Goal: Complete application form: Complete application form

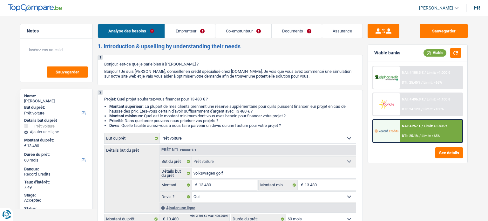
select select "car"
select select "60"
select select "car"
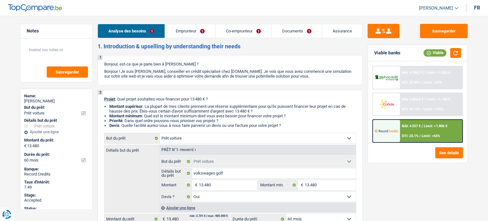
select select "yes"
select select "60"
select select "privateEmployee"
select select "worker"
select select "familyAllowances"
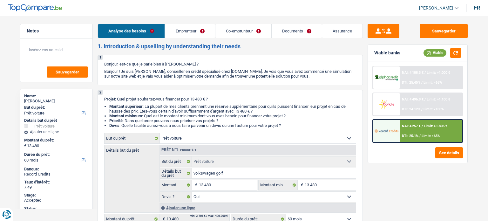
select select "netSalary"
select select "mealVouchers"
select select "netSalary"
select select "mealVouchers"
select select "ownerWithMortgage"
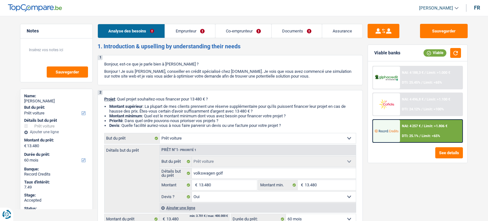
select select "carLoan"
select select "60"
select select "mortgage"
select select "360"
select select "renovationLoan"
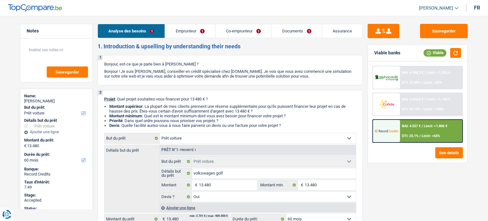
select select "24"
select select "renovationLoan"
select select "24"
select select "car"
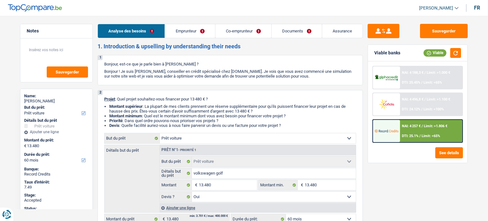
select select "yes"
select select "60"
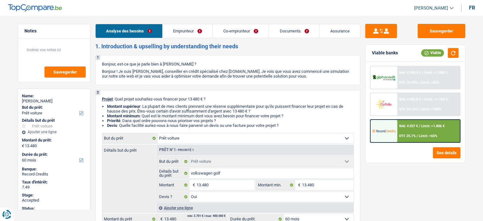
click at [178, 33] on link "Emprunteur" at bounding box center [188, 31] width 50 height 14
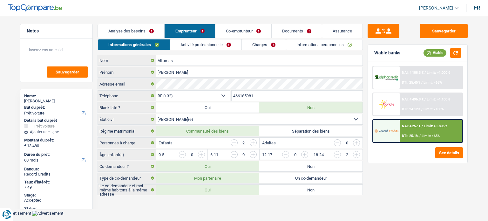
click at [191, 46] on link "Activité professionnelle" at bounding box center [206, 44] width 72 height 10
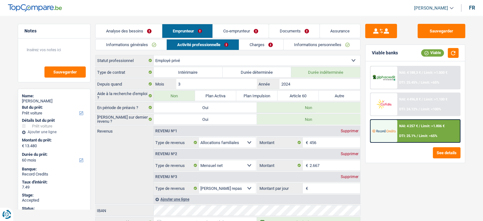
click at [242, 28] on link "Co-emprunteur" at bounding box center [241, 31] width 56 height 14
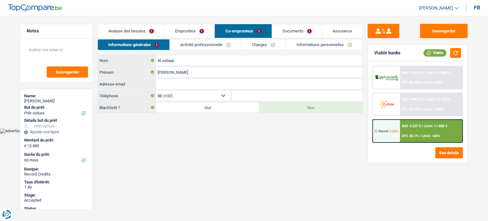
click at [256, 46] on link "Charges" at bounding box center [264, 44] width 44 height 10
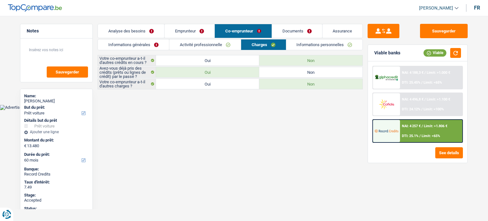
click at [297, 31] on link "Documents" at bounding box center [297, 31] width 50 height 14
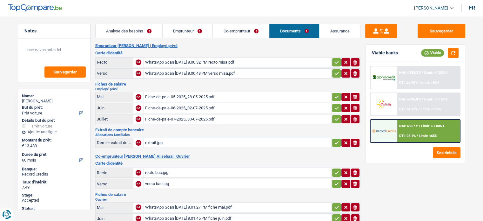
drag, startPoint x: 483, startPoint y: 27, endPoint x: 488, endPoint y: 47, distance: 20.0
click at [483, 47] on html "Vous avez le contrôle de vos données Nous utilisons des cookies, tout comme nos…" at bounding box center [241, 203] width 483 height 406
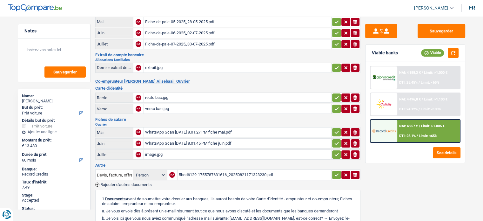
scroll to position [76, 0]
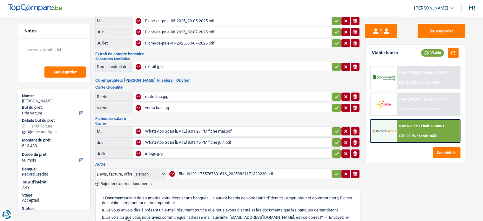
click at [157, 149] on div "image.jpg" at bounding box center [237, 154] width 185 height 10
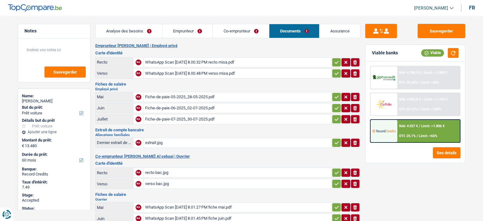
click at [17, 142] on div "Notes Sauvegarder Name: [PERSON_NAME] But du prêt: Confort maison: meubles, tex…" at bounding box center [54, 116] width 82 height 185
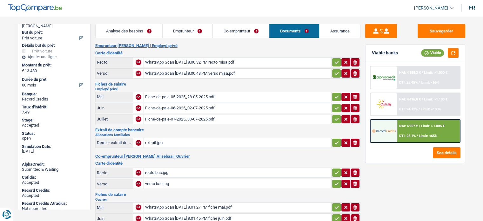
click at [131, 29] on link "Analyse des besoins" at bounding box center [129, 31] width 67 height 14
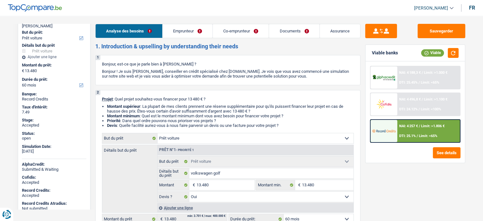
click at [339, 32] on link "Assurance" at bounding box center [340, 31] width 40 height 14
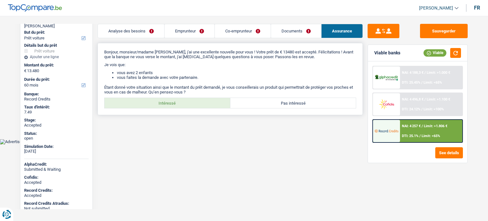
click at [188, 105] on label "Intéressé" at bounding box center [168, 103] width 126 height 10
click at [188, 105] on input "Intéressé" at bounding box center [168, 103] width 126 height 10
radio input "true"
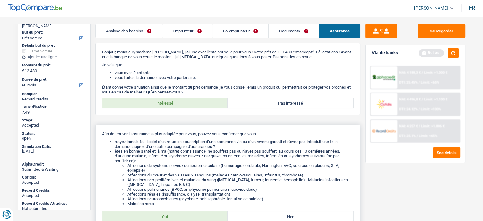
click at [180, 218] on label "Oui" at bounding box center [165, 216] width 126 height 10
click at [180, 218] on input "Oui" at bounding box center [165, 216] width 126 height 10
radio input "true"
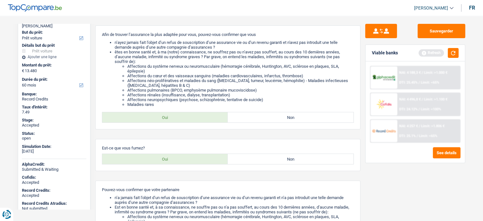
scroll to position [103, 0]
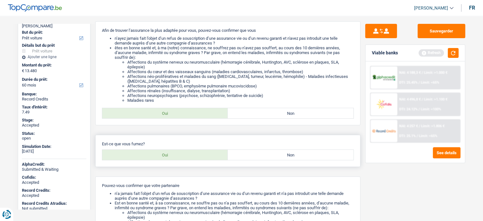
click at [189, 159] on label "Oui" at bounding box center [165, 155] width 126 height 10
click at [189, 159] on input "Oui" at bounding box center [165, 155] width 126 height 10
radio input "true"
click at [294, 110] on label "Non" at bounding box center [291, 113] width 126 height 10
click at [294, 110] on input "Non" at bounding box center [291, 113] width 126 height 10
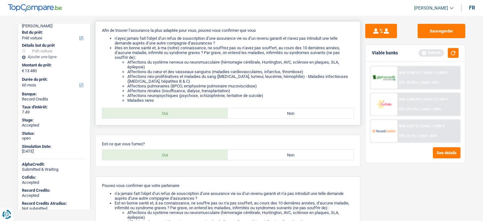
radio input "true"
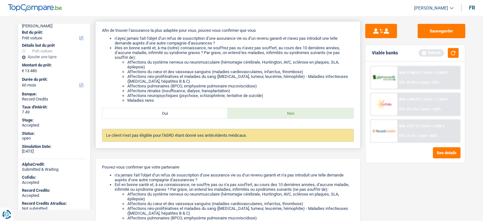
click at [213, 111] on label "Oui" at bounding box center [165, 113] width 126 height 10
click at [213, 111] on input "Oui" at bounding box center [165, 113] width 126 height 10
radio input "true"
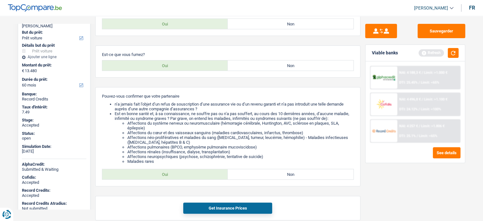
scroll to position [200, 0]
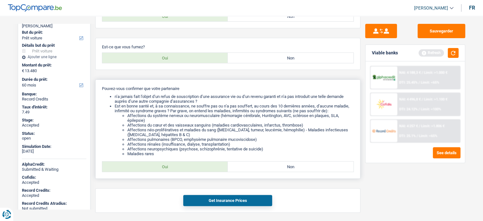
click at [282, 164] on label "Non" at bounding box center [291, 166] width 126 height 10
click at [282, 164] on input "Non" at bounding box center [291, 166] width 126 height 10
radio input "true"
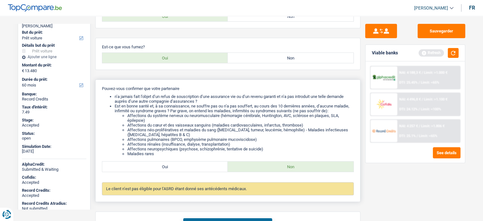
click at [175, 168] on label "Oui" at bounding box center [165, 166] width 126 height 10
click at [175, 168] on input "Oui" at bounding box center [165, 166] width 126 height 10
radio input "true"
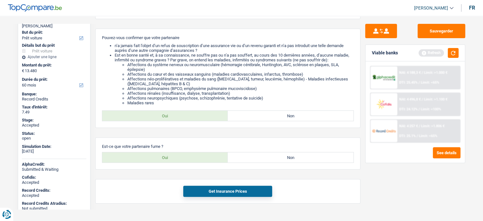
scroll to position [253, 0]
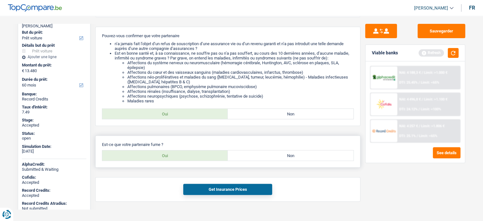
click at [185, 155] on label "Oui" at bounding box center [165, 155] width 126 height 10
click at [185, 155] on input "Oui" at bounding box center [165, 155] width 126 height 10
radio input "true"
click at [209, 188] on button "Get Insurance Prices" at bounding box center [227, 189] width 89 height 11
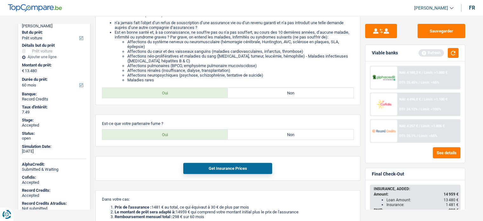
scroll to position [283, 0]
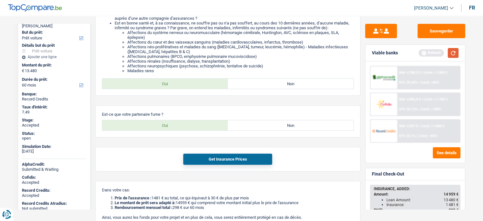
click at [455, 56] on button "button" at bounding box center [453, 53] width 11 height 10
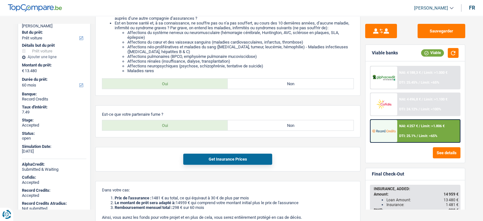
click at [425, 129] on div "NAI: 4 257 € / Limit: >1.806 € DTI: 25.1% / Limit: <65%" at bounding box center [429, 131] width 63 height 22
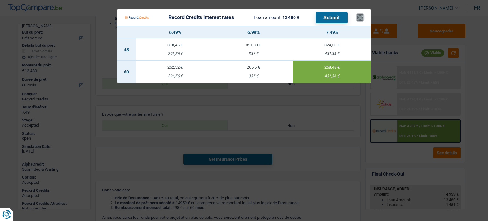
click at [363, 19] on button "×" at bounding box center [360, 17] width 7 height 6
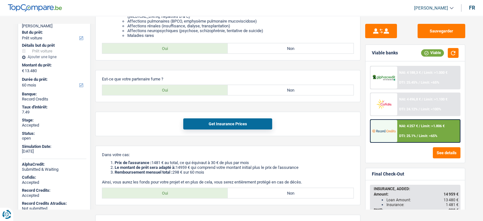
scroll to position [331, 0]
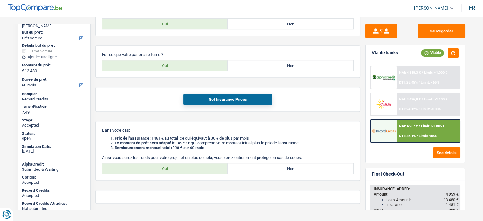
scroll to position [344, 0]
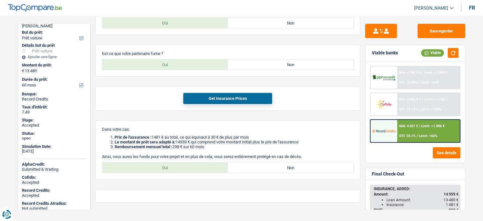
click at [420, 155] on div "See details" at bounding box center [415, 152] width 91 height 11
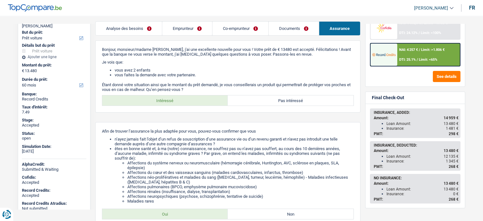
scroll to position [0, 0]
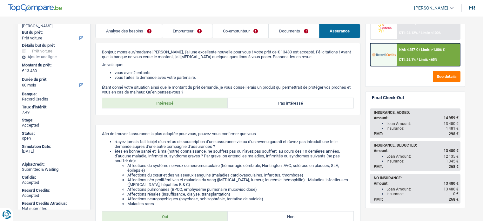
click at [289, 32] on link "Documents" at bounding box center [294, 31] width 50 height 14
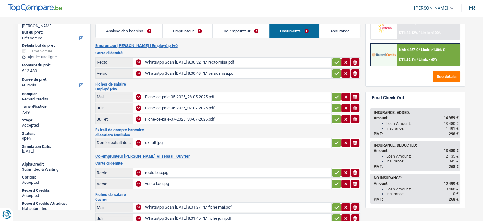
click at [195, 62] on div "WhatsApp Scan [DATE] 8.00.32 PM recto misa.pdf" at bounding box center [237, 63] width 185 height 10
click at [187, 28] on link "Emprunteur" at bounding box center [188, 31] width 50 height 14
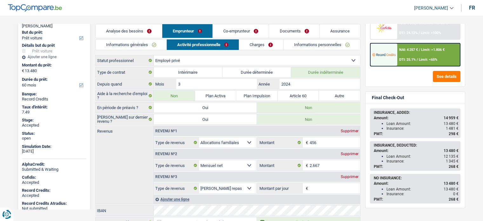
click at [299, 33] on link "Documents" at bounding box center [294, 31] width 50 height 14
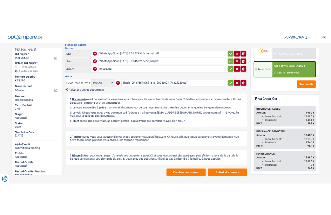
scroll to position [179, 0]
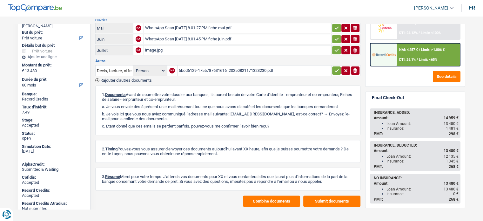
click at [282, 196] on button "Combine documents" at bounding box center [271, 200] width 57 height 11
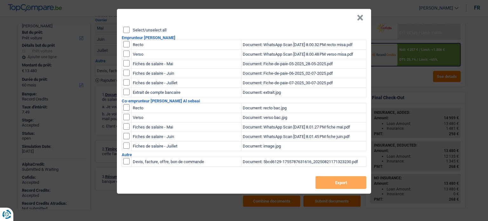
click at [127, 31] on input "Select/unselect all" at bounding box center [126, 30] width 6 height 6
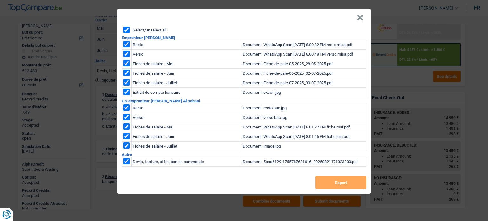
checkbox input "true"
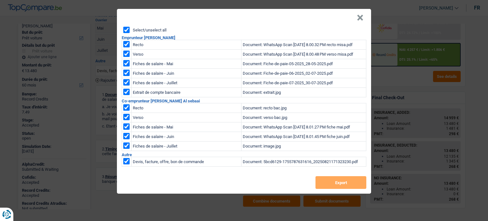
checkbox input "true"
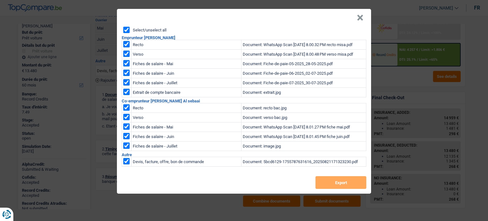
checkbox input "true"
click at [330, 186] on button "Export" at bounding box center [341, 182] width 51 height 13
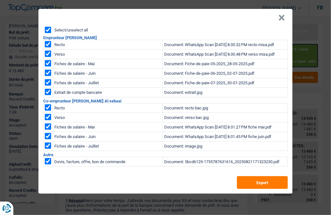
click at [280, 18] on button "×" at bounding box center [281, 18] width 7 height 6
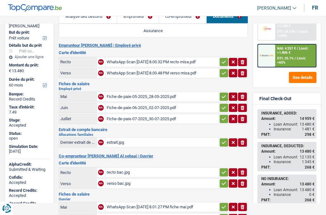
scroll to position [14, 0]
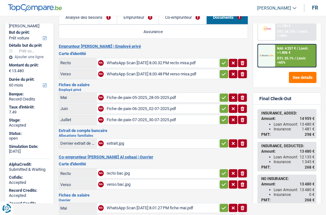
click at [144, 19] on link "Emprunteur" at bounding box center [137, 17] width 41 height 14
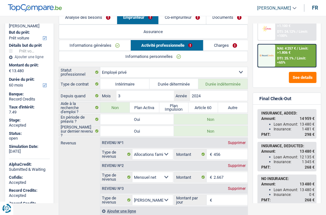
click at [95, 45] on link "Informations générales" at bounding box center [95, 45] width 72 height 10
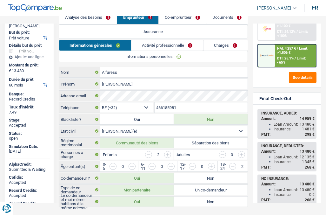
click at [138, 3] on header "[PERSON_NAME] ADMIN CA SA SO Se déconnecter fr" at bounding box center [163, 8] width 326 height 16
click at [150, 6] on header "[PERSON_NAME] ADMIN CA SA SO Se déconnecter fr" at bounding box center [163, 8] width 326 height 16
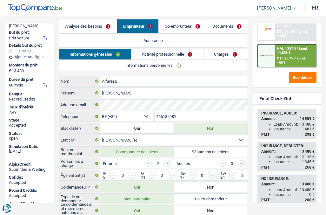
scroll to position [0, 0]
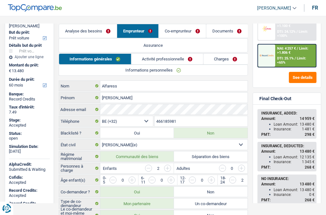
click at [154, 58] on link "Activité professionnelle" at bounding box center [168, 59] width 72 height 10
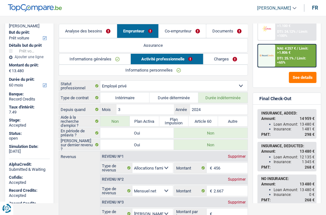
click at [150, 70] on link "Informations personnelles" at bounding box center [153, 70] width 189 height 10
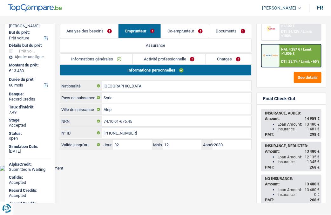
click at [166, 171] on html "Vous avez le contrôle de vos données Nous utilisons des cookies, tout comme nos…" at bounding box center [165, 85] width 331 height 171
click at [150, 60] on link "Activité professionnelle" at bounding box center [169, 59] width 73 height 10
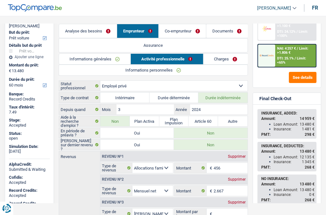
click at [73, 171] on div "Revenus Revenu nº1 Supprimer Allocation d'handicap Allocations chômage Allocati…" at bounding box center [153, 190] width 189 height 79
click at [73, 179] on div "Revenus Revenu nº1 Supprimer Allocation d'handicap Allocations chômage Allocati…" at bounding box center [153, 190] width 189 height 79
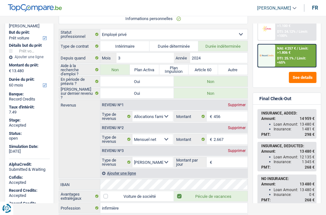
scroll to position [53, 0]
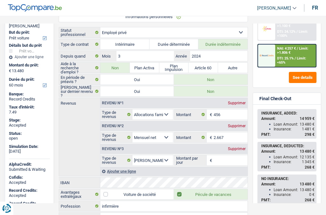
click at [85, 146] on div "Revenus Revenu nº1 Supprimer Allocation d'handicap Allocations chômage Allocati…" at bounding box center [153, 137] width 189 height 79
click at [57, 139] on div "Notes Sauvegarder Name: [PERSON_NAME] But du prêt: Confort maison: meubles, tex…" at bounding box center [29, 113] width 59 height 179
click at [77, 124] on div "Revenus Revenu nº1 Supprimer Allocation d'handicap Allocations chômage Allocati…" at bounding box center [153, 137] width 189 height 79
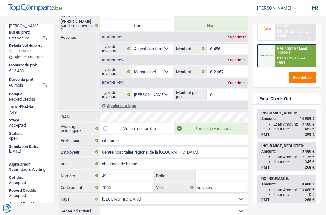
scroll to position [120, 0]
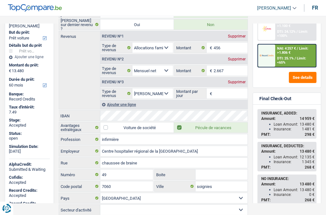
click at [85, 164] on label "Rue" at bounding box center [80, 163] width 42 height 10
click at [100, 164] on input "chaussee de braine" at bounding box center [173, 163] width 147 height 10
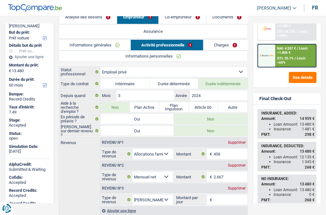
scroll to position [11, 0]
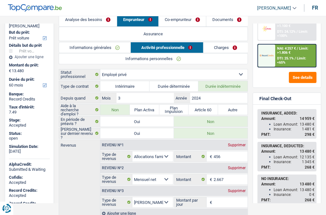
click at [219, 48] on link "Charges" at bounding box center [226, 47] width 45 height 10
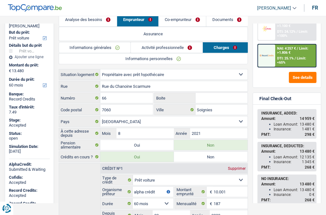
click at [140, 10] on header "[PERSON_NAME] ADMIN CA SA SO Se déconnecter fr" at bounding box center [163, 8] width 326 height 16
click at [124, 59] on link "Informations personnelles" at bounding box center [153, 58] width 189 height 10
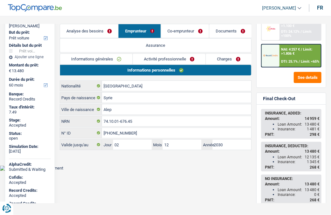
click at [151, 58] on link "Activité professionnelle" at bounding box center [169, 59] width 73 height 10
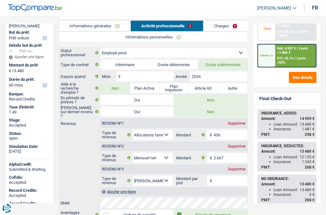
scroll to position [34, 0]
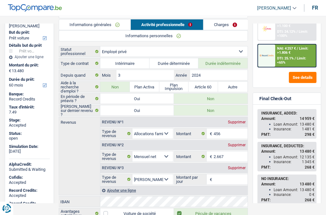
click at [151, 10] on header "[PERSON_NAME] ADMIN CA SA SO Se déconnecter fr" at bounding box center [163, 8] width 326 height 16
click at [229, 25] on link "Charges" at bounding box center [226, 24] width 45 height 10
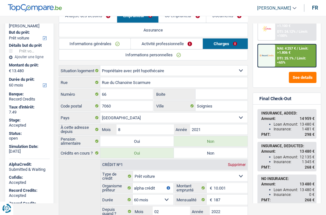
scroll to position [13, 0]
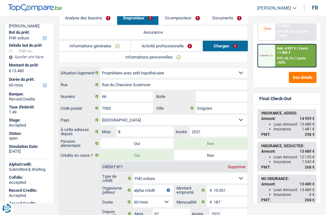
click at [175, 21] on link "Co-emprunteur" at bounding box center [182, 18] width 47 height 14
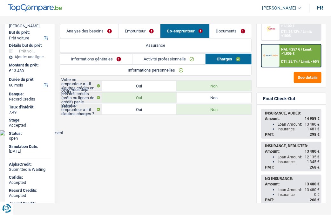
click at [106, 57] on link "Informations générales" at bounding box center [96, 59] width 72 height 10
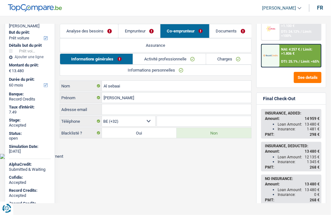
click at [140, 68] on link "Informations personnelles" at bounding box center [155, 70] width 191 height 10
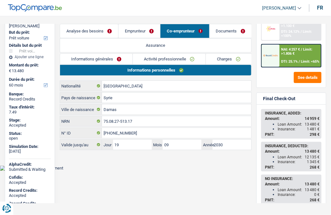
click at [141, 165] on body "Vous avez le contrôle de vos données Nous utilisons des cookies, tout comme nos…" at bounding box center [165, 90] width 331 height 161
click at [161, 60] on link "Activité professionnelle" at bounding box center [169, 59] width 73 height 10
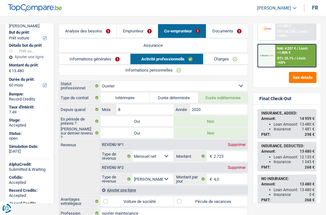
click at [144, 9] on header "[PERSON_NAME] ADMIN CA SA SO Se déconnecter fr" at bounding box center [163, 8] width 326 height 16
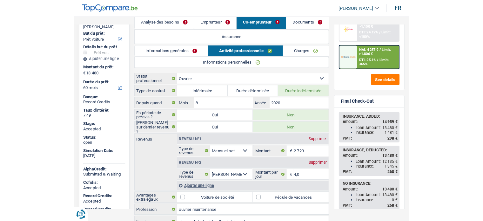
scroll to position [10, 0]
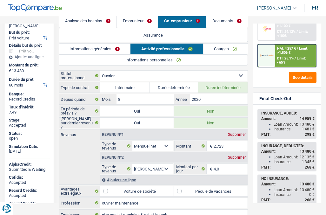
click at [144, 4] on header "[PERSON_NAME] ADMIN CA SA SO Se déconnecter fr" at bounding box center [163, 8] width 326 height 16
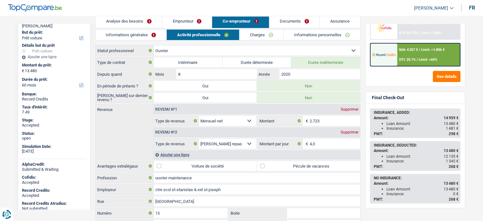
scroll to position [0, 0]
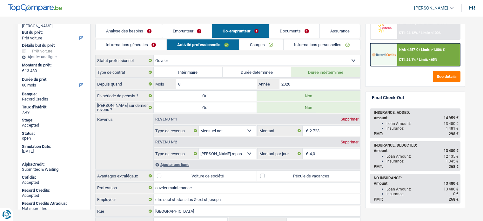
click at [89, 78] on div "Name: [PERSON_NAME] But du prêt: Confort maison: meubles, textile, peinture, él…" at bounding box center [54, 115] width 73 height 202
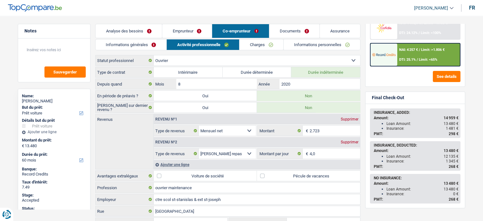
click at [140, 29] on link "Analyse des besoins" at bounding box center [129, 31] width 66 height 14
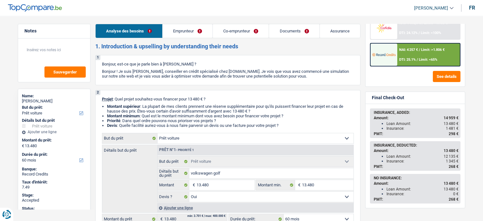
click at [289, 31] on link "Documents" at bounding box center [294, 31] width 50 height 14
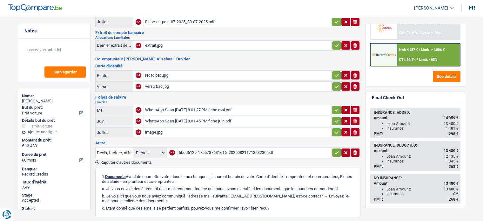
scroll to position [98, 0]
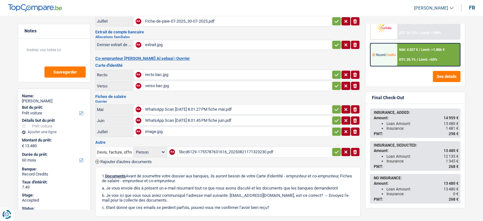
click at [258, 147] on div "5bcd6129-1755787631616_20250821171323230.pdf" at bounding box center [254, 152] width 151 height 10
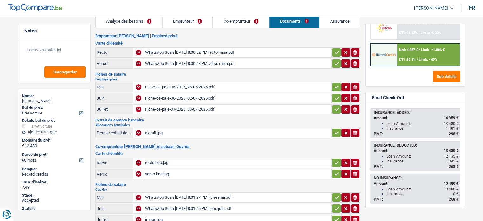
scroll to position [0, 0]
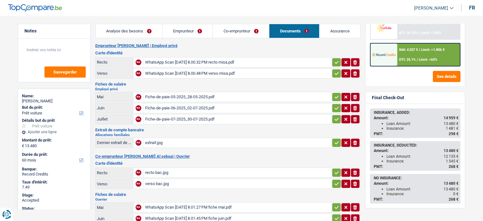
click at [120, 29] on link "Analyse des besoins" at bounding box center [129, 31] width 67 height 14
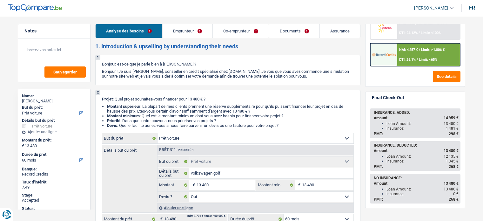
click at [182, 32] on link "Emprunteur" at bounding box center [188, 31] width 50 height 14
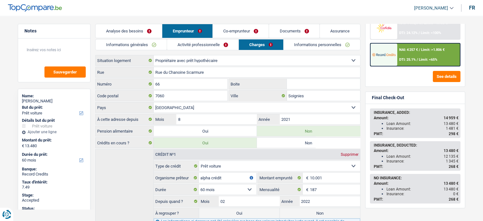
click at [141, 43] on link "Informations générales" at bounding box center [131, 44] width 71 height 10
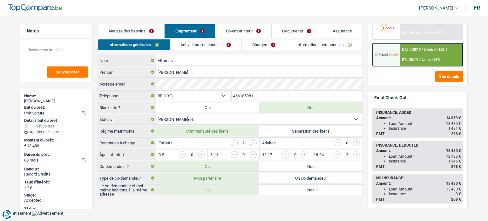
click at [309, 44] on link "Informations personnelles" at bounding box center [324, 44] width 77 height 10
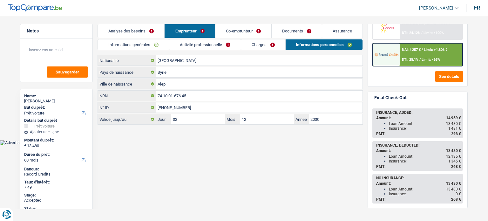
click at [136, 30] on link "Analyse des besoins" at bounding box center [131, 31] width 66 height 14
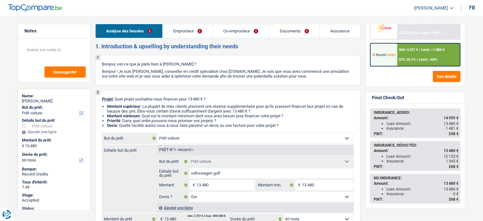
click at [237, 29] on link "Co-emprunteur" at bounding box center [241, 31] width 56 height 14
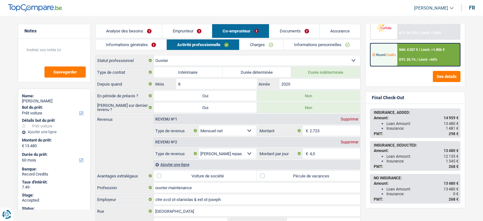
click at [302, 45] on link "Informations personnelles" at bounding box center [322, 44] width 77 height 10
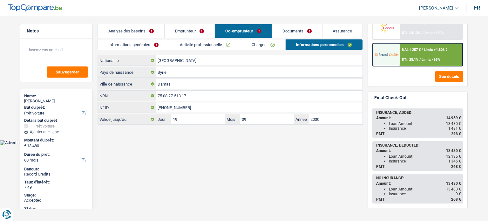
click at [254, 44] on link "Charges" at bounding box center [263, 44] width 44 height 10
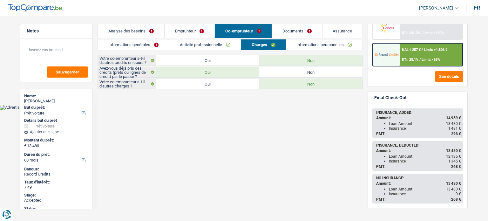
click at [193, 28] on link "Emprunteur" at bounding box center [190, 31] width 50 height 14
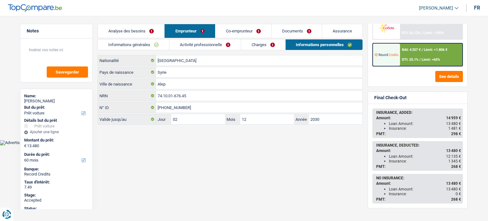
click at [254, 44] on link "Charges" at bounding box center [263, 44] width 44 height 10
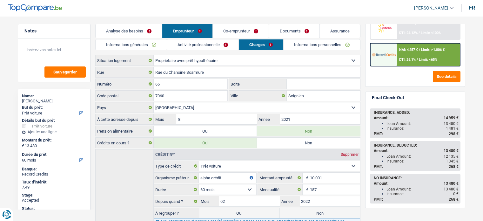
click at [135, 28] on link "Analyse des besoins" at bounding box center [129, 31] width 66 height 14
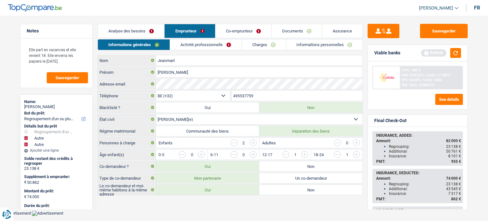
select select "refinancing"
select select "other"
select select "144"
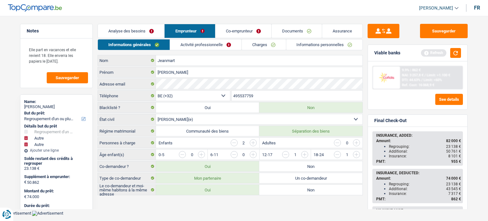
select select "32"
select select "married"
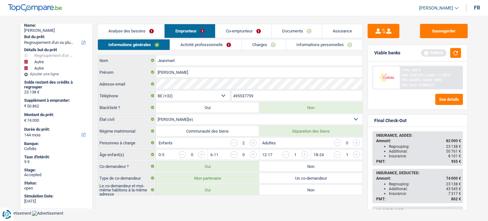
click at [237, 28] on link "Co-emprunteur" at bounding box center [244, 31] width 56 height 14
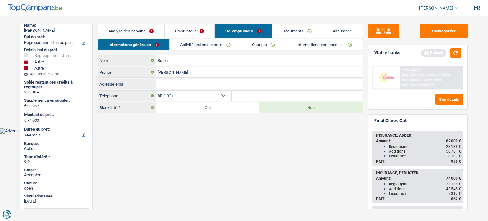
click at [195, 31] on link "Emprunteur" at bounding box center [190, 31] width 50 height 14
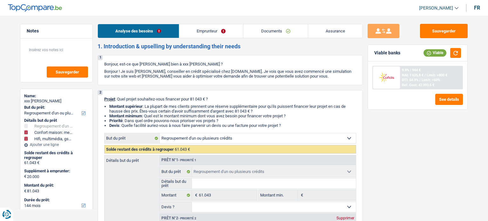
select select "refinancing"
select select "household"
select select "tech"
select select "144"
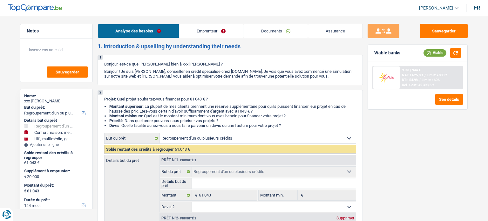
select select "refinancing"
select select "household"
select select "yes"
select select "tech"
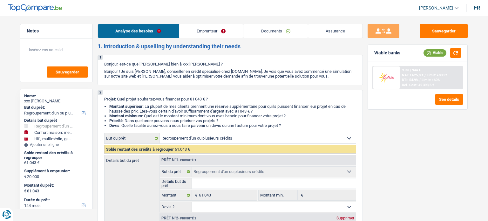
select select "yes"
select select "144"
select select "privateEmployee"
select select "netSalary"
select select "mealVouchers"
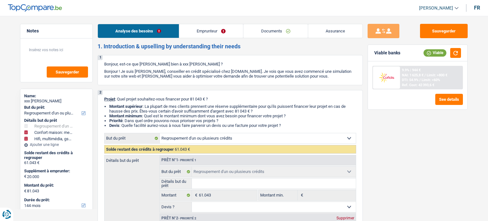
select select "other"
select select "ownerWithMortgage"
select select "mortgage"
select select "300"
select select "carLoan"
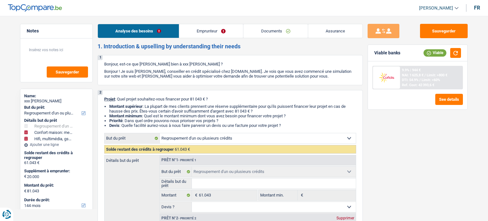
select select "84"
select select "personalLoan"
select select "smallWorks"
select select "84"
select select "personalLoan"
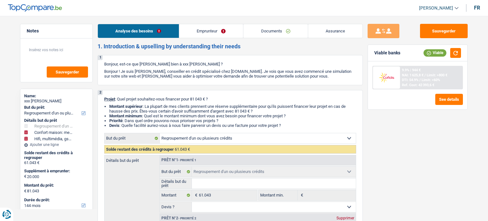
select select "familyEvent"
select select "60"
select select "refinancing"
select select "household"
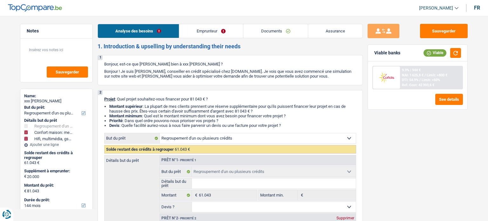
select select "yes"
select select "tech"
select select "yes"
select select "144"
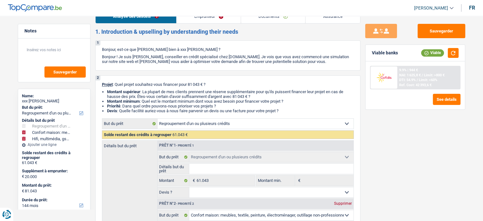
scroll to position [18, 0]
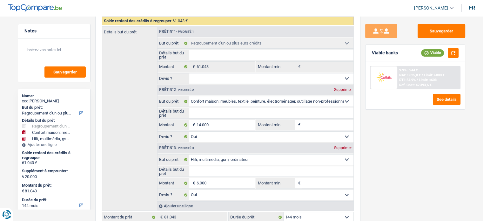
scroll to position [0, 0]
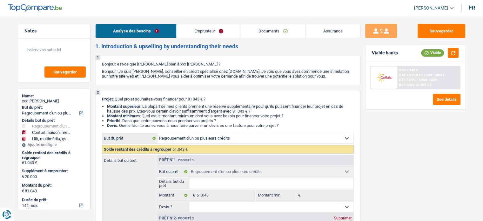
click at [332, 33] on link "Assurance" at bounding box center [333, 31] width 55 height 14
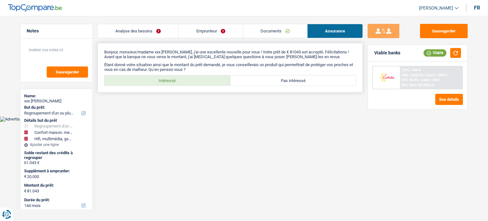
click at [204, 77] on label "Intéressé" at bounding box center [168, 80] width 126 height 10
click at [204, 77] on input "Intéressé" at bounding box center [168, 80] width 126 height 10
radio input "true"
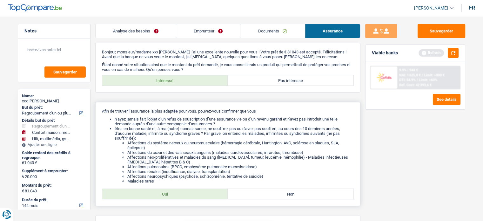
click at [174, 195] on label "Oui" at bounding box center [165, 194] width 126 height 10
click at [174, 195] on input "Oui" at bounding box center [165, 194] width 126 height 10
radio input "true"
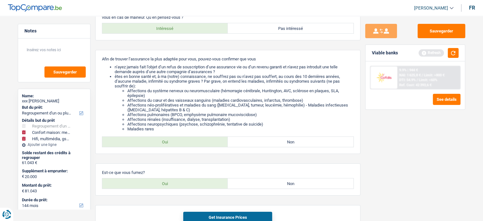
scroll to position [56, 0]
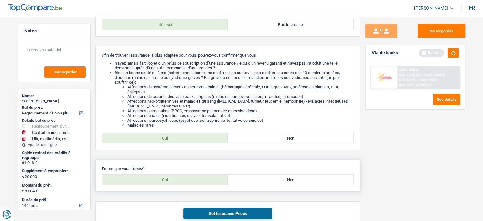
click at [182, 180] on label "Oui" at bounding box center [165, 180] width 126 height 10
click at [182, 180] on input "Oui" at bounding box center [165, 180] width 126 height 10
radio input "true"
click at [215, 215] on button "Get Insurance Prices" at bounding box center [227, 213] width 89 height 11
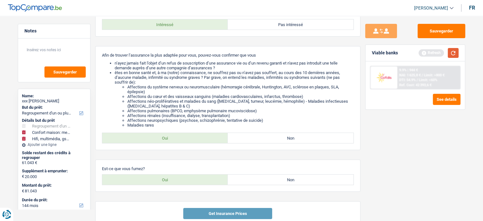
click at [455, 51] on button "button" at bounding box center [453, 53] width 11 height 10
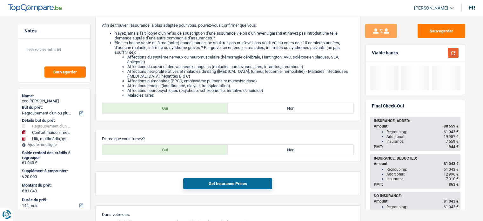
scroll to position [87, 0]
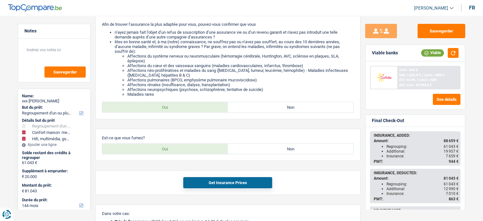
click at [475, 107] on main "Notes Sauvegarder Name: xxx Pyame Ekalakala But du prêt: Confort maison: meuble…" at bounding box center [241, 117] width 483 height 388
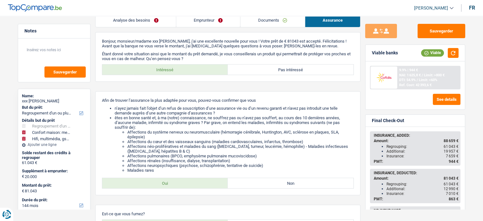
scroll to position [0, 0]
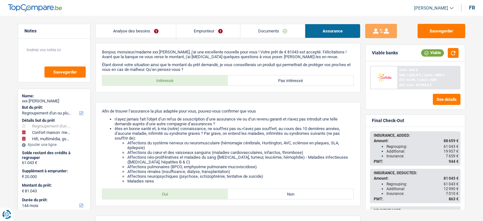
click at [117, 34] on link "Analyse des besoins" at bounding box center [136, 31] width 80 height 14
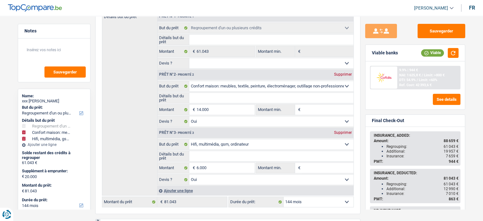
scroll to position [154, 0]
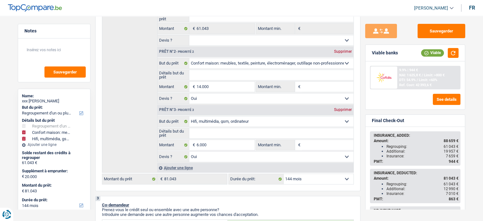
click at [451, 114] on div "Final Check-Out INSURANCE, ADDED: Amount: 88 659 € Regrouping: 61 043 € Additio…" at bounding box center [416, 179] width 100 height 131
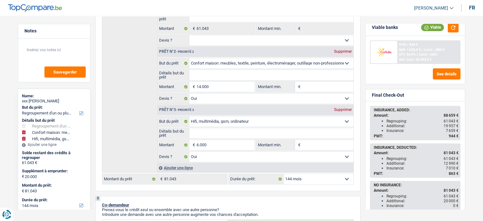
scroll to position [38, 0]
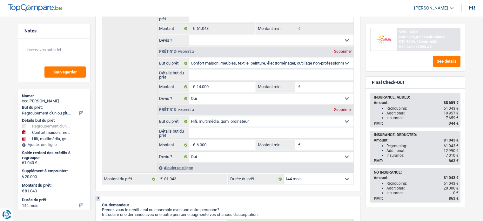
click at [94, 97] on div "Notes Sauvegarder Name: xxx Pyame Ekalakala But du prêt: Confort maison: meuble…" at bounding box center [54, 116] width 82 height 185
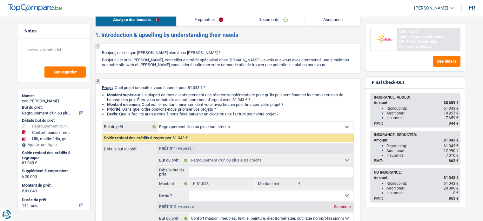
scroll to position [0, 0]
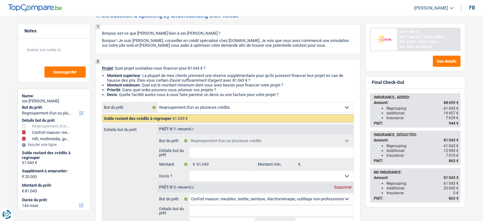
scroll to position [51, 0]
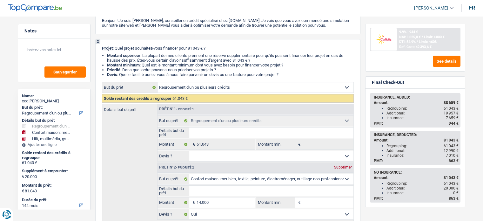
click at [90, 171] on div "Notes Sauvegarder Name: xxx Pyame Ekalakala But du prêt: Confort maison: meuble…" at bounding box center [54, 116] width 82 height 185
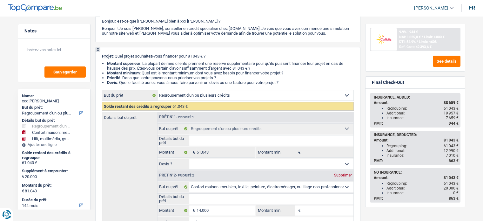
scroll to position [45, 0]
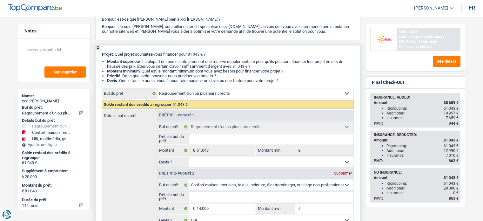
click at [99, 174] on div "2 Projet : Quel projet souhaitez-vous financer pour 81 043 € ? Montant supérieu…" at bounding box center [227, 179] width 265 height 268
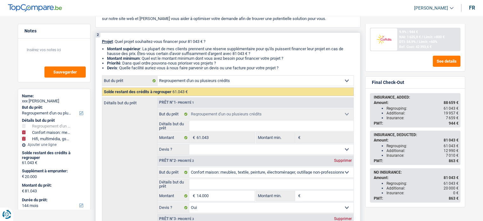
scroll to position [70, 0]
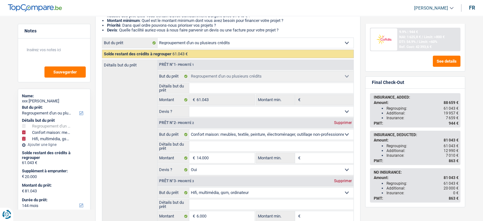
scroll to position [96, 0]
click at [94, 181] on div "Notes Sauvegarder Name: xxx Pyame Ekalakala But du prêt: Confort maison: meuble…" at bounding box center [54, 116] width 82 height 185
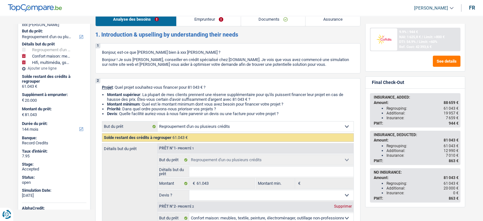
scroll to position [0, 0]
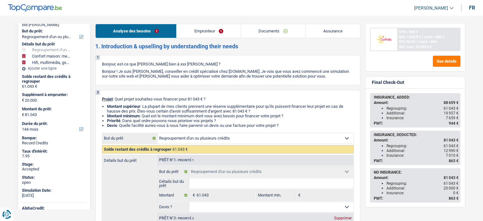
click at [209, 30] on link "Emprunteur" at bounding box center [209, 31] width 64 height 14
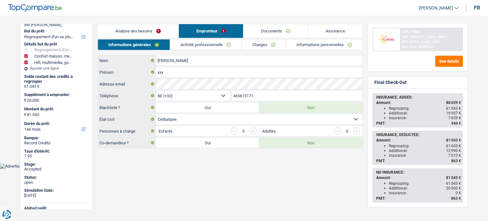
click at [205, 43] on link "Activité professionnelle" at bounding box center [206, 44] width 72 height 10
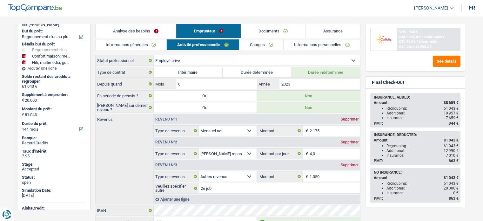
click at [159, 30] on link "Analyse des besoins" at bounding box center [136, 31] width 81 height 14
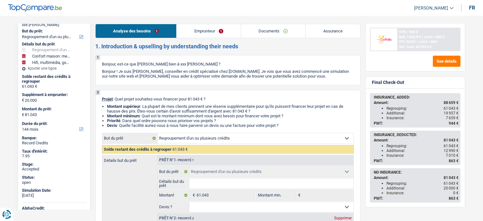
click at [201, 31] on link "Emprunteur" at bounding box center [209, 31] width 64 height 14
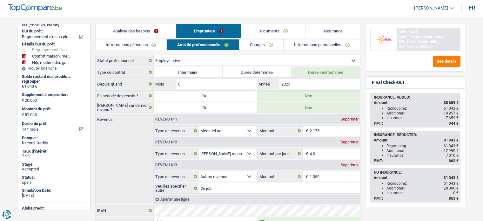
click at [155, 45] on link "Informations générales" at bounding box center [131, 44] width 71 height 10
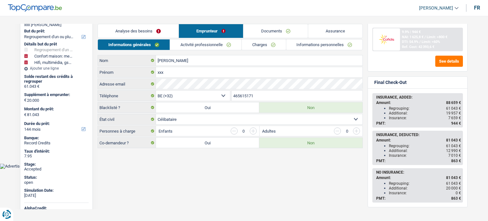
click at [273, 31] on link "Documents" at bounding box center [275, 31] width 65 height 14
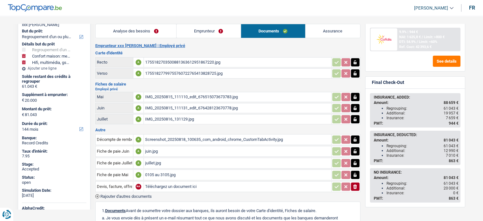
click at [182, 61] on div "1755182703500881363612951867220.jpg" at bounding box center [237, 63] width 185 height 10
click at [151, 74] on div "17551827799755760722765413828725.jpg" at bounding box center [237, 74] width 185 height 10
click at [391, 151] on div "Additional: 12 990 €" at bounding box center [423, 150] width 72 height 4
click at [7, 134] on main "Notes Sauvegarder Name: xxx Pyame Ekalakala But du prêt: Confort maison: meuble…" at bounding box center [241, 171] width 483 height 323
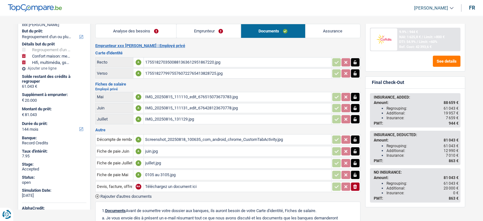
click at [422, 42] on span "Limit: <60%" at bounding box center [428, 42] width 18 height 4
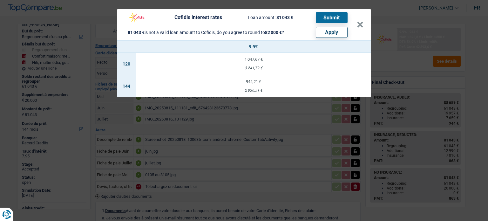
click at [328, 32] on button "Apply" at bounding box center [332, 32] width 32 height 11
type input "20.957"
type input "82.000"
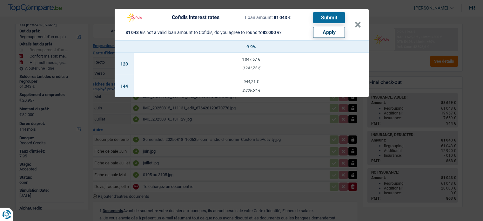
scroll to position [27, 0]
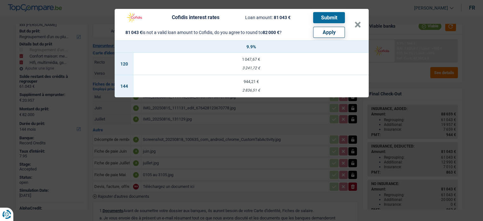
select select "other"
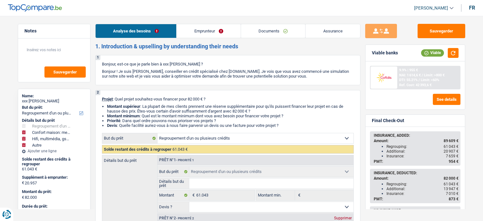
select select "refinancing"
select select "household"
select select "tech"
select select "other"
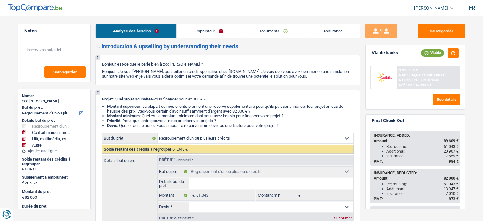
select select "144"
select select "refinancing"
select select "household"
select select "yes"
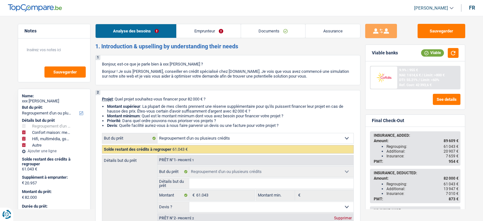
select select "tech"
select select "yes"
select select "other"
select select "144"
select select "privateEmployee"
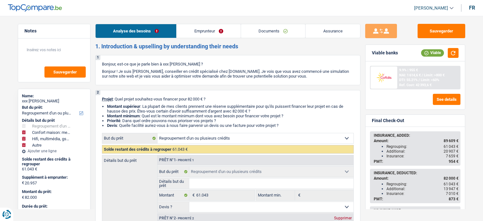
select select "netSalary"
select select "mealVouchers"
select select "other"
select select "ownerWithMortgage"
select select "mortgage"
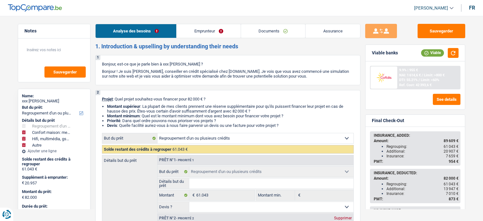
select select "300"
select select "carLoan"
select select "84"
select select "personalLoan"
select select "smallWorks"
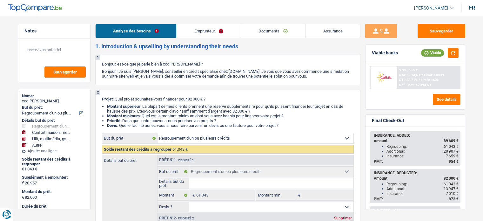
select select "84"
select select "personalLoan"
select select "familyEvent"
select select "60"
select select "refinancing"
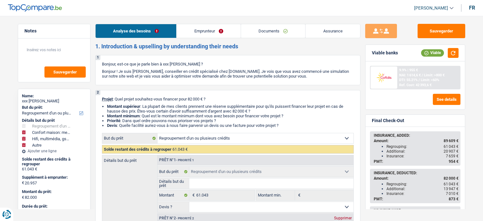
select select "refinancing"
select select "household"
select select "yes"
select select "tech"
select select "yes"
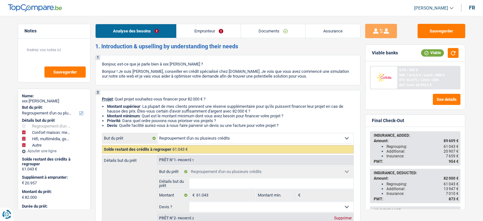
select select "other"
select select "144"
click at [144, 31] on link "Analyse des besoins" at bounding box center [136, 31] width 81 height 14
click at [416, 71] on div "9.9% | 955 €" at bounding box center [409, 70] width 19 height 4
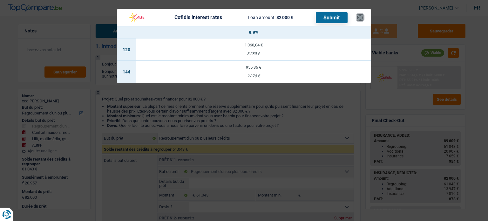
click at [362, 18] on button "×" at bounding box center [360, 17] width 7 height 6
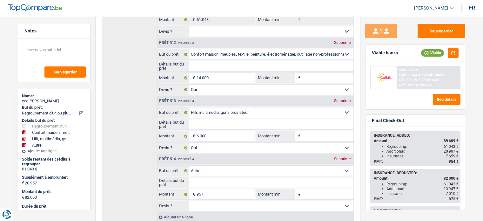
scroll to position [173, 0]
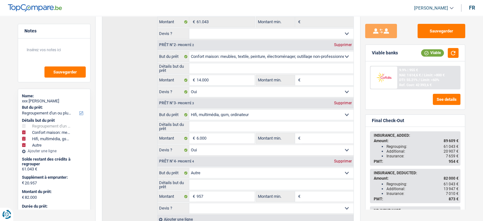
click at [219, 135] on input "6.000" at bounding box center [225, 138] width 58 height 10
type input "1"
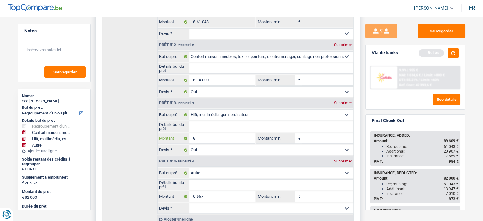
type input "10"
type input "100"
type input "1.000"
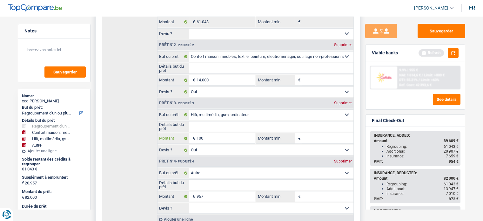
type input "1.000"
type input "10.000"
type input "24.957"
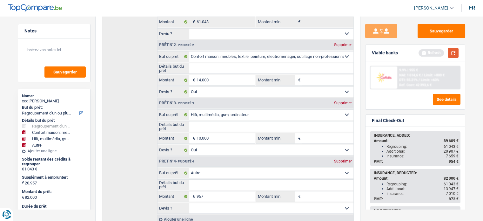
type input "86.000"
click at [455, 52] on button "button" at bounding box center [453, 53] width 11 height 10
click at [423, 77] on span "Limit: >800 €" at bounding box center [431, 75] width 21 height 4
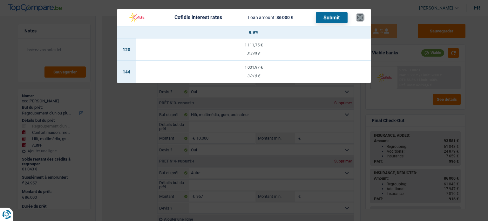
click at [359, 18] on button "×" at bounding box center [360, 17] width 7 height 6
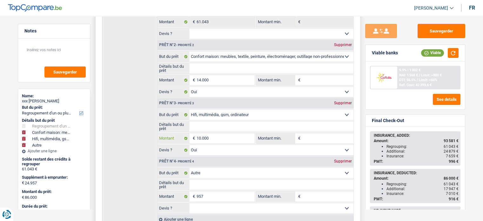
click at [224, 136] on input "10.000" at bounding box center [225, 138] width 58 height 10
type input "6"
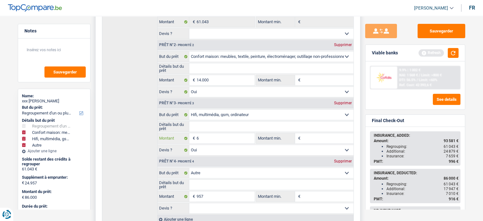
type input "60"
type input "600"
type input "6.000"
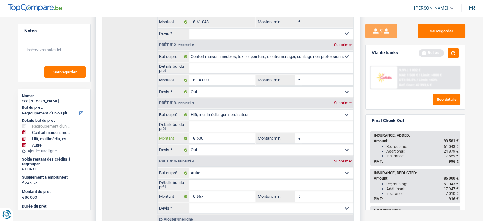
type input "6.000"
type input "20.957"
type input "82.000"
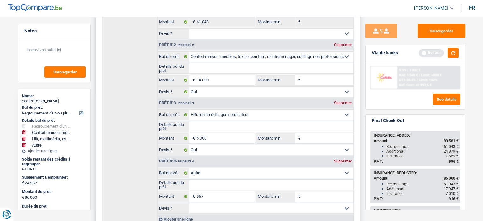
type input "82.000"
click at [452, 56] on button "button" at bounding box center [453, 53] width 11 height 10
click at [431, 77] on div "9.9% | 955 € NAI: 1 614,6 € / Limit: >800 € DTI: 55.21% / Limit: <60% Ref. Cost…" at bounding box center [429, 77] width 63 height 22
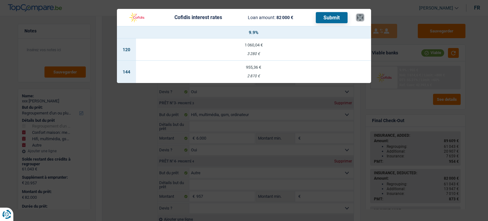
click at [360, 17] on button "×" at bounding box center [360, 17] width 7 height 6
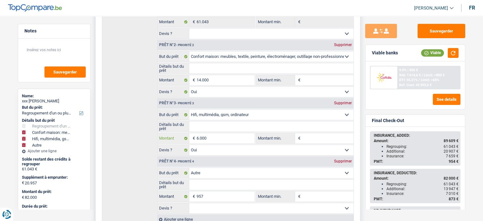
click at [216, 136] on input "6.000" at bounding box center [225, 138] width 58 height 10
type input "8"
type input "80"
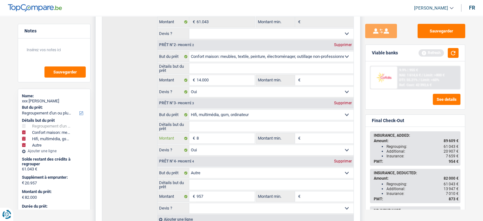
type input "80"
type input "800"
type input "8.000"
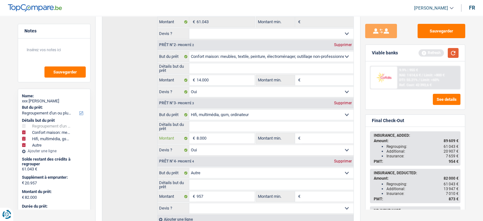
type input "8.000"
type input "22.957"
type input "84.000"
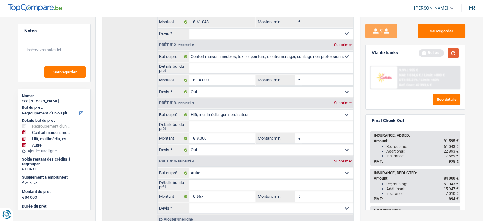
click at [456, 52] on button "button" at bounding box center [453, 53] width 11 height 10
click at [421, 77] on div "9.9% | 979 € NAI: 1 591,3 € / Limit: >800 € DTI: 55.86% / Limit: <60% Ref. Cost…" at bounding box center [429, 77] width 63 height 22
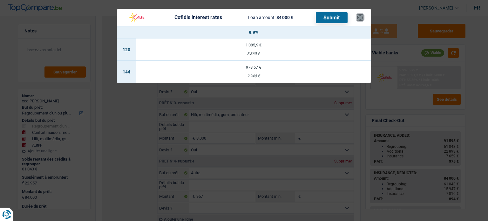
click at [359, 16] on button "×" at bounding box center [360, 17] width 7 height 6
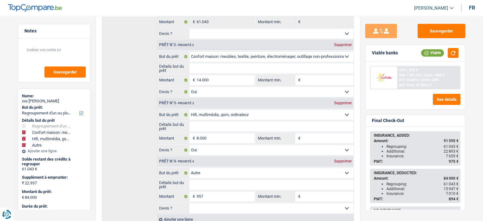
scroll to position [0, 0]
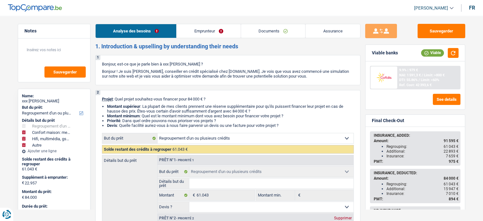
click at [220, 29] on link "Emprunteur" at bounding box center [209, 31] width 64 height 14
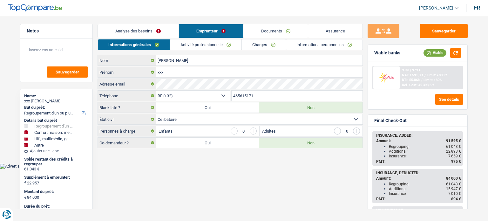
click at [305, 44] on link "Informations personnelles" at bounding box center [324, 44] width 77 height 10
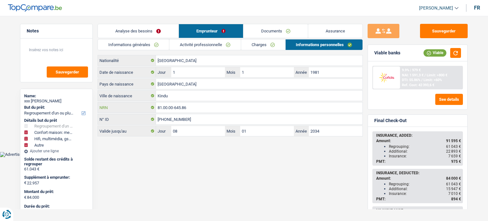
click at [192, 109] on input "81.00.00-645.86" at bounding box center [259, 107] width 207 height 10
click at [407, 72] on div "9.9% | 979 €" at bounding box center [411, 70] width 19 height 4
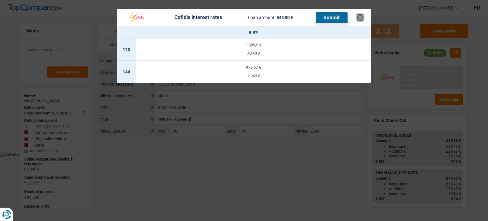
click at [359, 14] on button "×" at bounding box center [360, 17] width 7 height 6
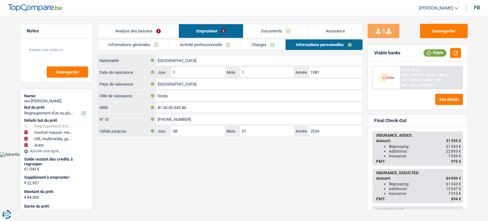
drag, startPoint x: 66, startPoint y: 100, endPoint x: 31, endPoint y: 99, distance: 34.7
click at [31, 99] on div "xxx Pyame Ekalakala" at bounding box center [56, 101] width 65 height 5
copy div "Pyame Ekalakala"
click at [268, 22] on main "Notes Sauvegarder Name: xxx Pyame Ekalakala But du prêt: Confort maison: meuble…" at bounding box center [244, 81] width 488 height 142
click at [269, 26] on link "Documents" at bounding box center [275, 31] width 65 height 14
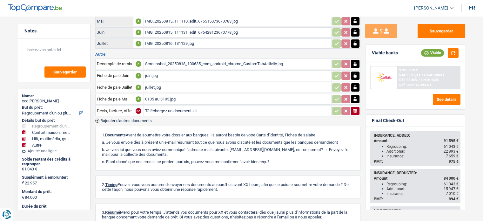
scroll to position [75, 0]
click at [156, 98] on div "0105 au 3105.jpg" at bounding box center [237, 100] width 185 height 10
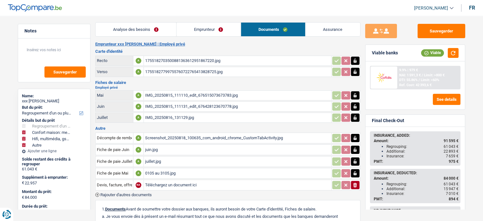
scroll to position [0, 0]
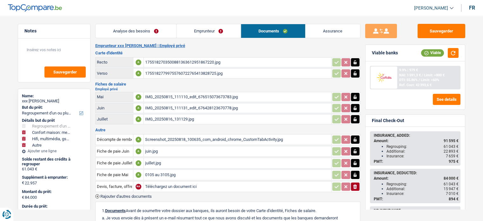
click at [197, 32] on link "Emprunteur" at bounding box center [209, 31] width 64 height 14
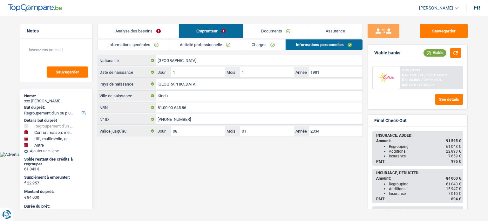
click at [139, 43] on link "Informations générales" at bounding box center [133, 44] width 71 height 10
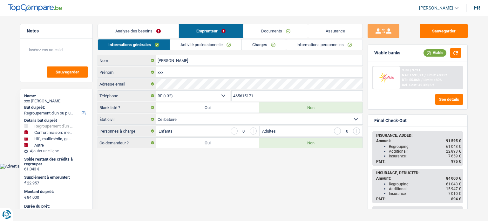
drag, startPoint x: 65, startPoint y: 100, endPoint x: 32, endPoint y: 100, distance: 32.7
click at [32, 100] on div "xxx Pyame Ekalakala" at bounding box center [56, 101] width 65 height 5
copy div "Pyame Ekalakala"
click at [252, 91] on input "465615171" at bounding box center [297, 96] width 131 height 10
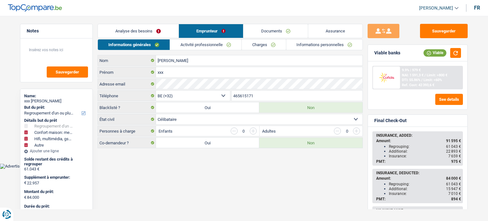
click at [278, 32] on link "Documents" at bounding box center [275, 31] width 65 height 14
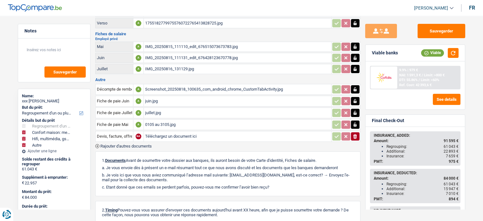
scroll to position [51, 0]
click at [120, 132] on input "Devis, facture, offre, bon de commande" at bounding box center [114, 136] width 35 height 10
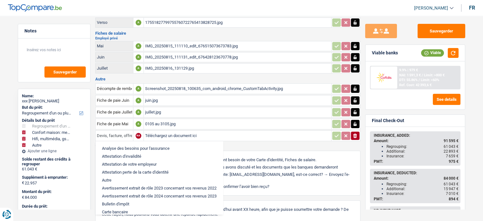
click at [113, 131] on input "Devis, facture, offre, bon de commande" at bounding box center [114, 136] width 35 height 10
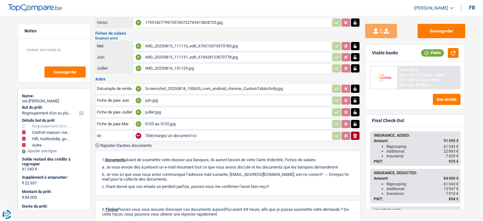
type input "d"
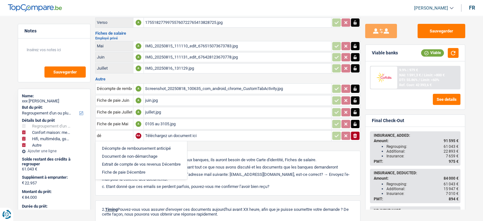
click at [109, 144] on li "Décompte de remboursement anticipé" at bounding box center [141, 148] width 85 height 8
type input "Décompte de remboursement anticipé"
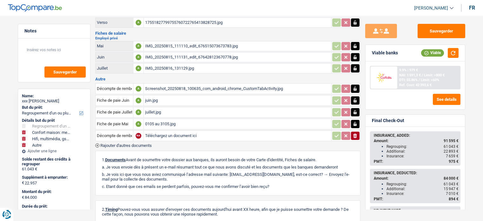
click at [263, 132] on input "Téléchargez un document ici" at bounding box center [237, 136] width 185 height 10
type input "C:\fakepath\Decompte Alpha.pdf"
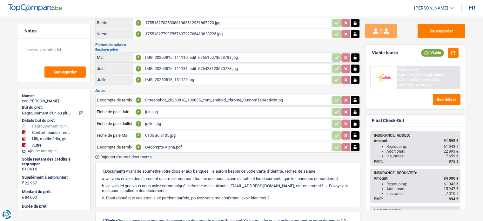
scroll to position [36, 0]
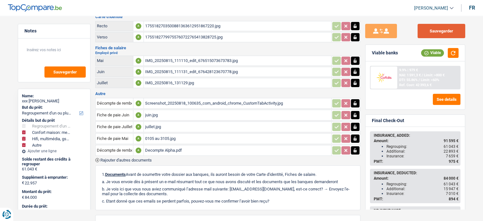
click at [437, 28] on button "Sauvegarder" at bounding box center [442, 31] width 48 height 14
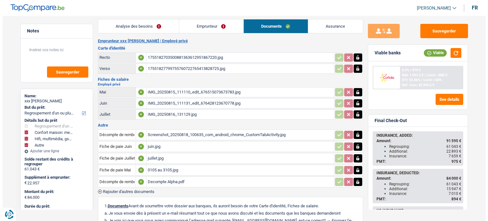
scroll to position [0, 0]
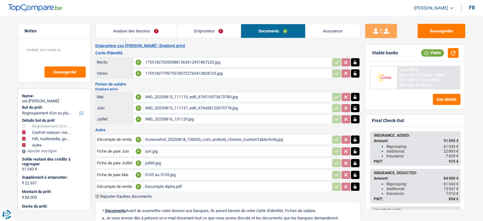
click at [143, 27] on link "Analyse des besoins" at bounding box center [136, 31] width 81 height 14
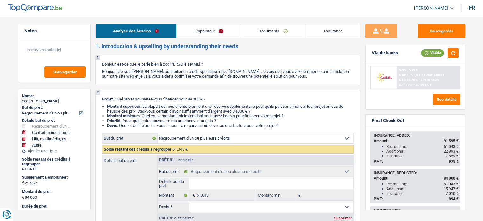
click at [197, 27] on link "Emprunteur" at bounding box center [209, 31] width 64 height 14
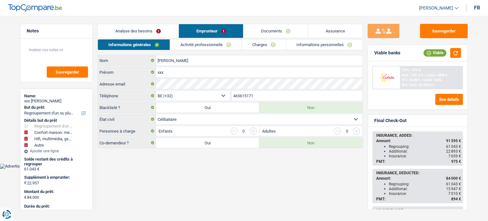
click at [9, 161] on main "Notes Sauvegarder Name: xxx Pyame Ekalakala But du prêt: Confort maison: meuble…" at bounding box center [244, 87] width 488 height 154
click at [94, 165] on div "Notes Sauvegarder Name: xxx Pyame Ekalakala But du prêt: Confort maison: meuble…" at bounding box center [56, 116] width 82 height 185
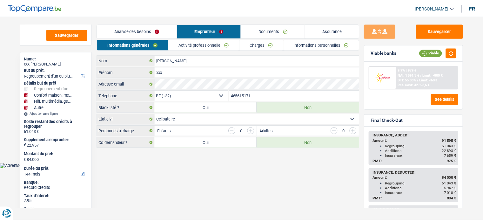
scroll to position [38, 0]
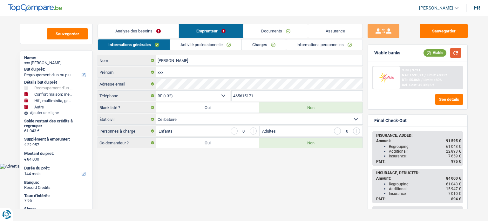
click at [456, 53] on button "button" at bounding box center [455, 53] width 11 height 10
click at [137, 31] on link "Analyse des besoins" at bounding box center [138, 31] width 81 height 14
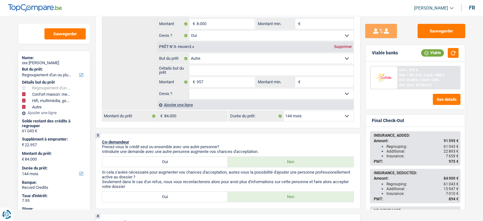
scroll to position [292, 0]
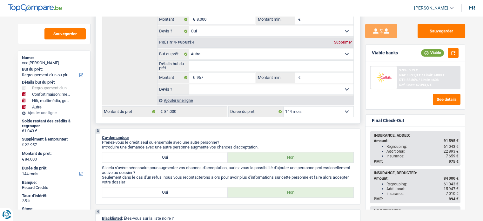
click at [300, 110] on select "12 mois 18 mois 24 mois 30 mois 36 mois 42 mois 48 mois 60 mois 72 mois 84 mois…" at bounding box center [319, 111] width 70 height 10
select select "120"
click at [284, 106] on select "12 mois 18 mois 24 mois 30 mois 36 mois 42 mois 48 mois 60 mois 72 mois 84 mois…" at bounding box center [319, 111] width 70 height 10
select select "120"
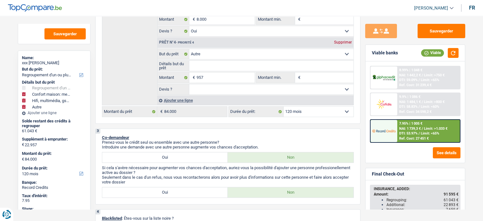
click at [388, 100] on img at bounding box center [385, 104] width 24 height 12
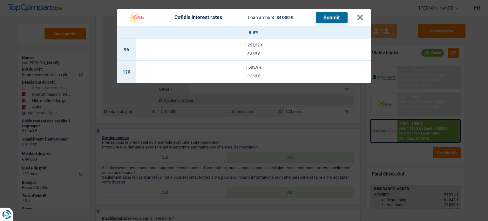
click at [305, 75] on div "3 360 €" at bounding box center [253, 76] width 235 height 4
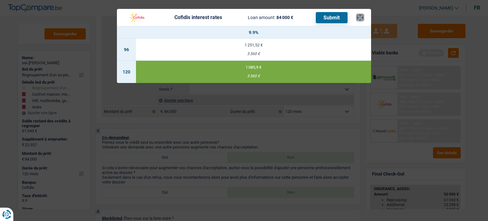
click at [359, 18] on button "×" at bounding box center [360, 17] width 7 height 6
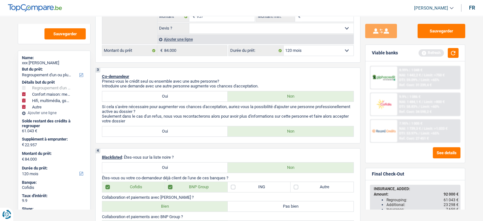
scroll to position [355, 0]
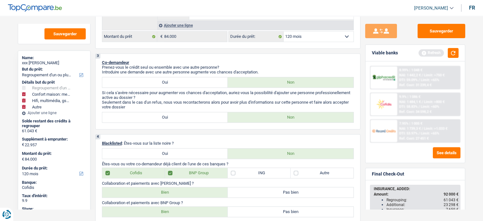
scroll to position [368, 0]
click at [93, 151] on div "Notes Sauvegarder Name: xxx Pyame Ekalakala But du prêt: Confort maison: meuble…" at bounding box center [54, 116] width 82 height 185
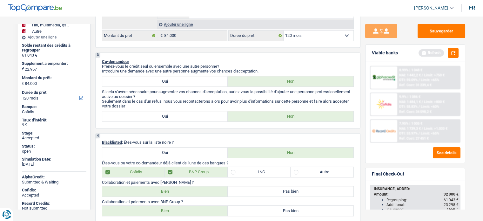
scroll to position [114, 0]
